Goal: Use online tool/utility: Utilize a website feature to perform a specific function

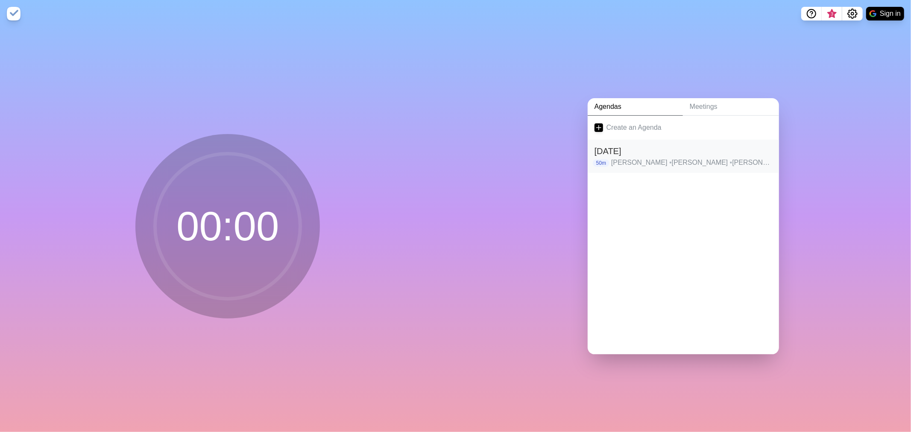
click at [648, 158] on p "[PERSON_NAME] • [PERSON_NAME] • [PERSON_NAME] • [PERSON_NAME]" at bounding box center [691, 163] width 161 height 10
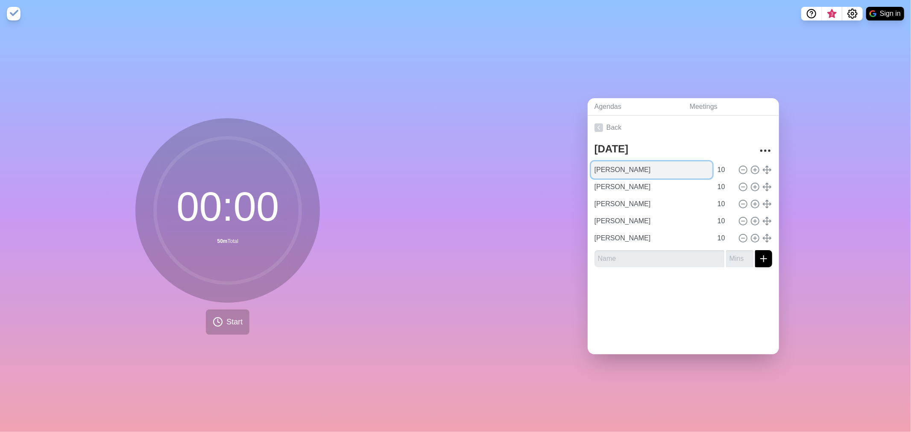
click at [623, 167] on input "[PERSON_NAME]" at bounding box center [651, 170] width 121 height 17
type input "Recap argomenti"
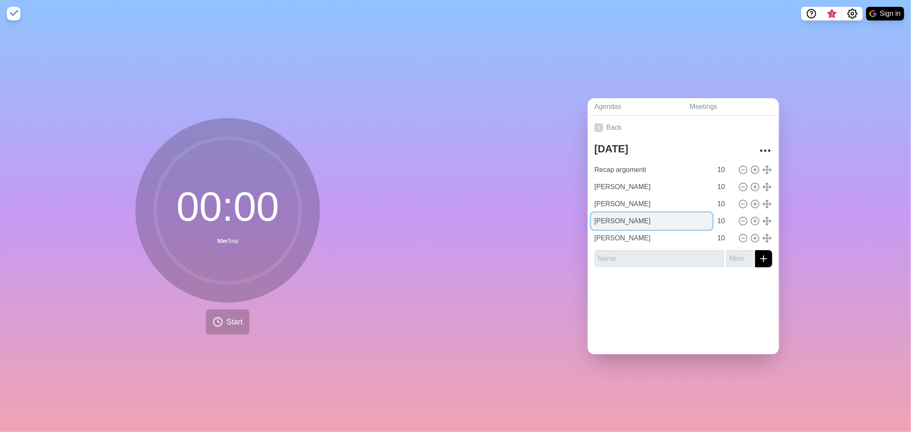
click at [636, 219] on input "[PERSON_NAME]" at bounding box center [651, 221] width 121 height 17
click at [609, 218] on input "[PERSON_NAME]" at bounding box center [651, 221] width 121 height 17
type input "[PERSON_NAME]"
click at [635, 233] on input "[PERSON_NAME]" at bounding box center [651, 238] width 121 height 17
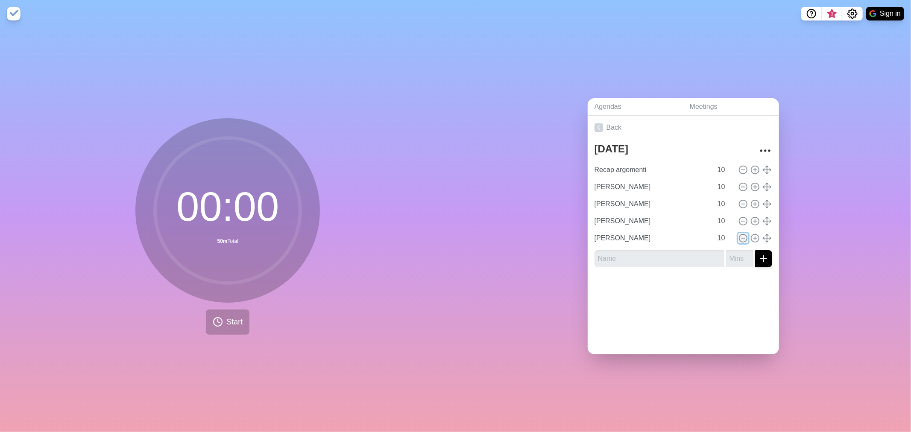
click at [739, 234] on icon at bounding box center [743, 238] width 9 height 9
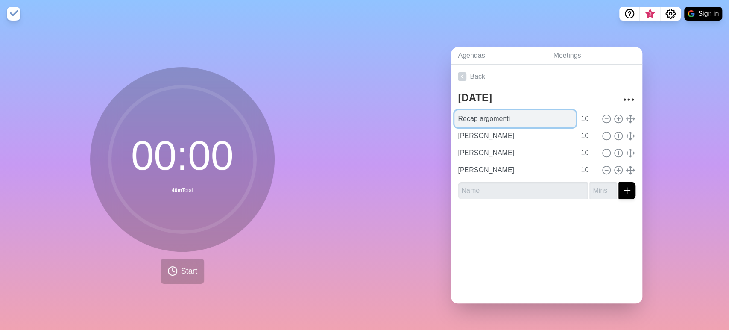
click at [487, 115] on input "Recap argomenti" at bounding box center [515, 118] width 121 height 17
click at [484, 110] on input "Recap argomenti" at bounding box center [515, 118] width 121 height 17
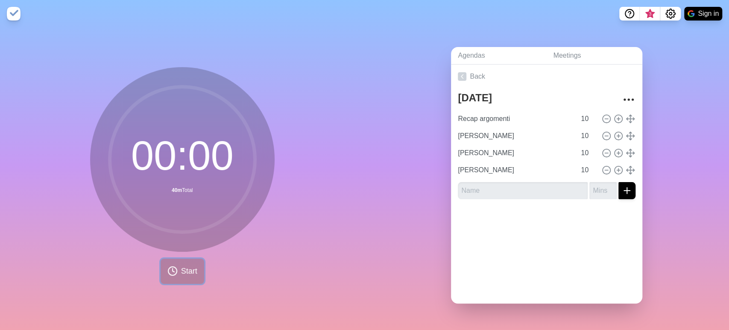
click at [181, 266] on span "Start" at bounding box center [189, 271] width 16 height 12
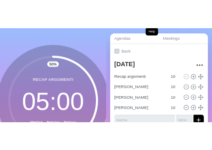
scroll to position [38, 0]
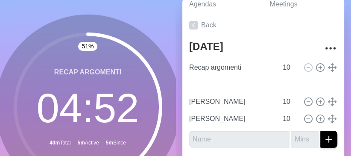
type input "[PERSON_NAME]"
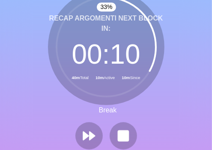
click at [111, 77] on circle at bounding box center [105, 46] width 99 height 99
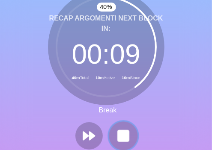
click at [123, 131] on rect at bounding box center [123, 135] width 11 height 11
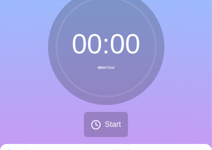
scroll to position [44, 0]
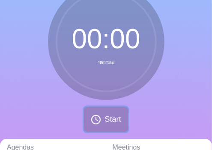
click at [103, 124] on button "Start" at bounding box center [106, 119] width 44 height 25
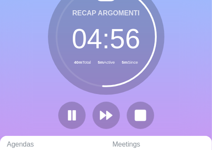
scroll to position [10, 0]
